Goal: Transaction & Acquisition: Purchase product/service

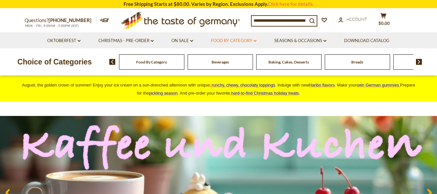
click at [234, 39] on link "Food By Category dropdown_arrow" at bounding box center [234, 40] width 46 height 7
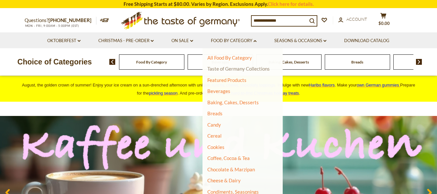
click at [237, 70] on link "Taste of Germany Collections" at bounding box center [239, 69] width 62 height 6
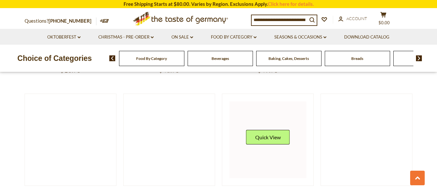
scroll to position [194, 0]
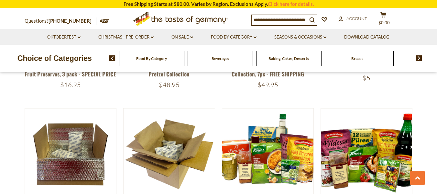
drag, startPoint x: 83, startPoint y: 86, endPoint x: 65, endPoint y: 86, distance: 18.1
click at [65, 86] on div "$16.95" at bounding box center [71, 85] width 92 height 8
drag, startPoint x: 190, startPoint y: 82, endPoint x: 164, endPoint y: 85, distance: 26.7
click at [164, 85] on div "$48.95" at bounding box center [169, 85] width 92 height 8
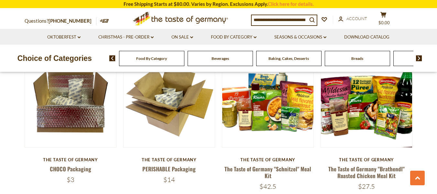
scroll to position [324, 0]
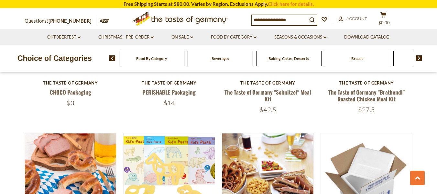
drag, startPoint x: 96, startPoint y: 106, endPoint x: 59, endPoint y: 102, distance: 36.5
click at [59, 102] on div "$3" at bounding box center [71, 103] width 92 height 8
click at [85, 99] on div "$3" at bounding box center [71, 103] width 92 height 8
drag, startPoint x: 282, startPoint y: 107, endPoint x: 261, endPoint y: 110, distance: 21.3
click at [261, 110] on div "$42.5" at bounding box center [268, 110] width 92 height 8
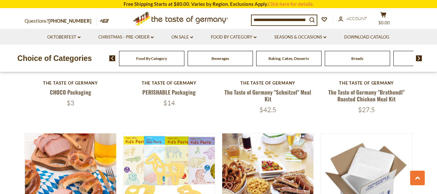
click at [294, 109] on div "$42.5" at bounding box center [268, 110] width 92 height 8
drag, startPoint x: 287, startPoint y: 108, endPoint x: 260, endPoint y: 108, distance: 27.5
click at [260, 108] on div "$42.5" at bounding box center [268, 110] width 92 height 8
drag, startPoint x: 188, startPoint y: 102, endPoint x: 106, endPoint y: 103, distance: 82.3
click at [136, 102] on div "$14" at bounding box center [169, 103] width 92 height 8
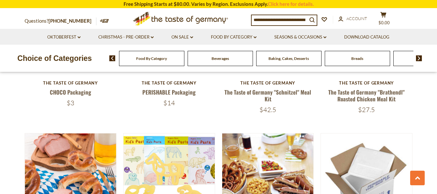
drag, startPoint x: 74, startPoint y: 104, endPoint x: 58, endPoint y: 102, distance: 16.6
click at [58, 102] on div "$3" at bounding box center [71, 103] width 92 height 8
click at [111, 105] on div "$3" at bounding box center [71, 103] width 92 height 8
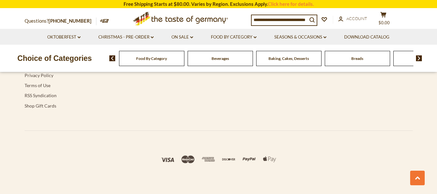
scroll to position [1878, 0]
